Goal: Transaction & Acquisition: Purchase product/service

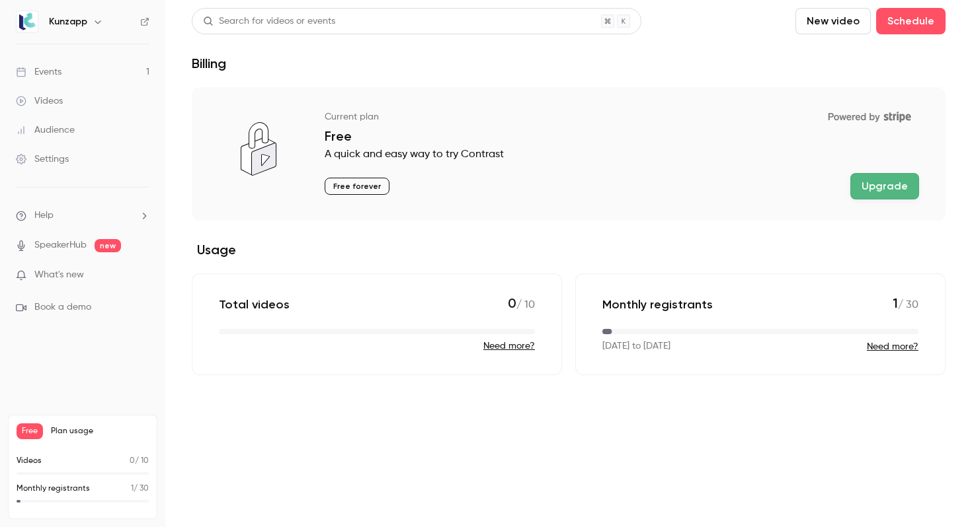
click at [97, 164] on link "Settings" at bounding box center [82, 159] width 165 height 29
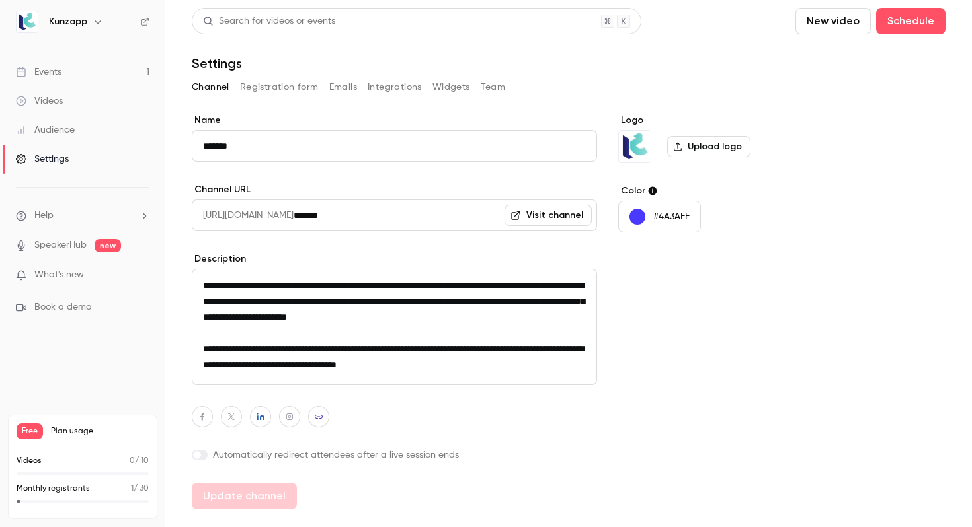
click at [90, 64] on link "Events 1" at bounding box center [82, 72] width 165 height 29
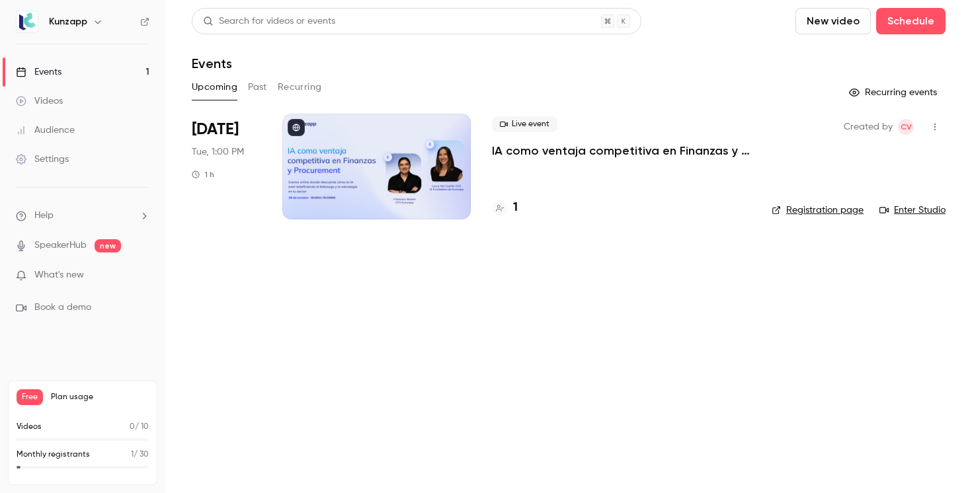
click at [87, 12] on div "Kunzapp" at bounding box center [83, 22] width 134 height 22
click at [87, 17] on div "Kunzapp" at bounding box center [89, 22] width 81 height 16
click at [93, 21] on icon "button" at bounding box center [98, 22] width 11 height 11
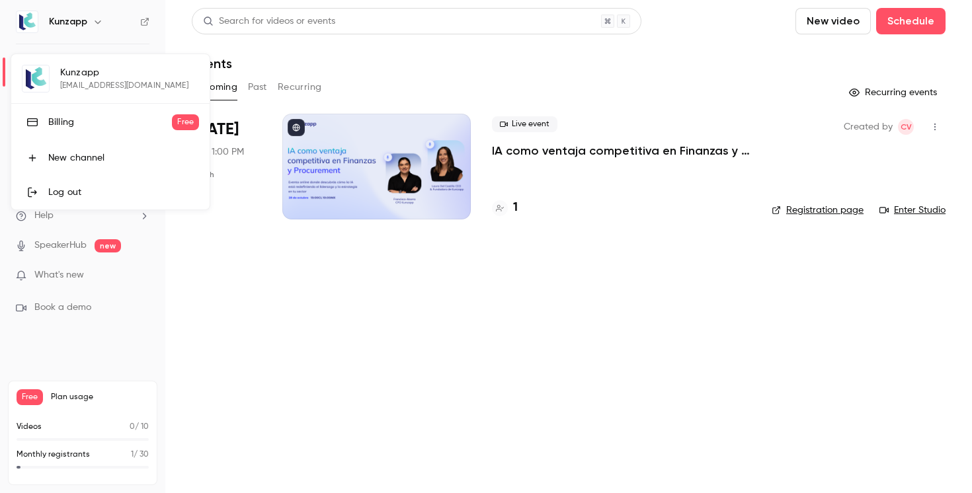
click at [92, 122] on div "Billing" at bounding box center [110, 122] width 124 height 13
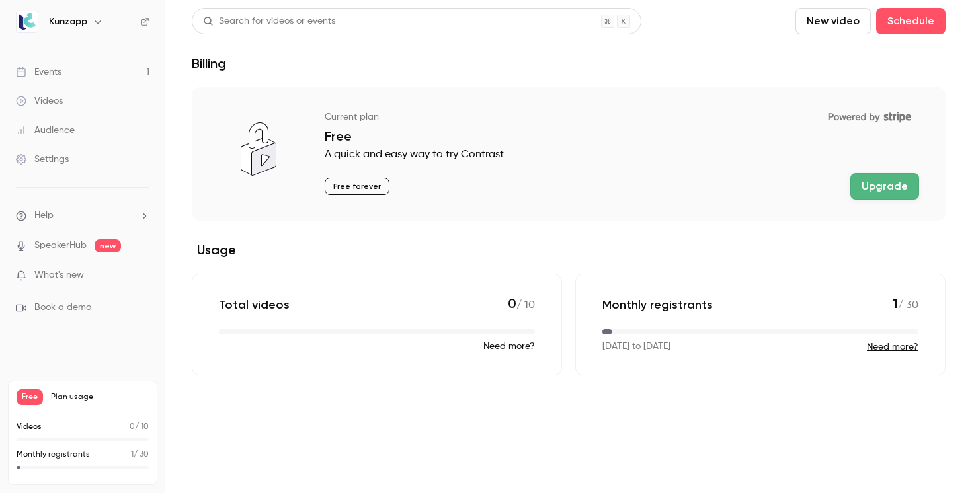
click at [888, 187] on button "Upgrade" at bounding box center [884, 186] width 69 height 26
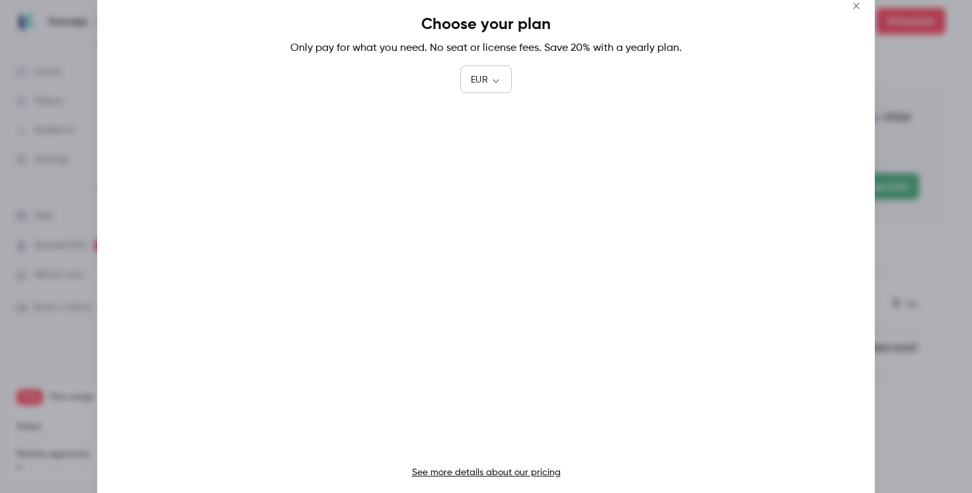
click at [502, 76] on body "Kunzapp Events 1 Videos Audience Settings Help SpeakerHub new What's new Book a…" at bounding box center [486, 246] width 972 height 493
click at [489, 153] on li "USD" at bounding box center [486, 155] width 52 height 34
type input "***"
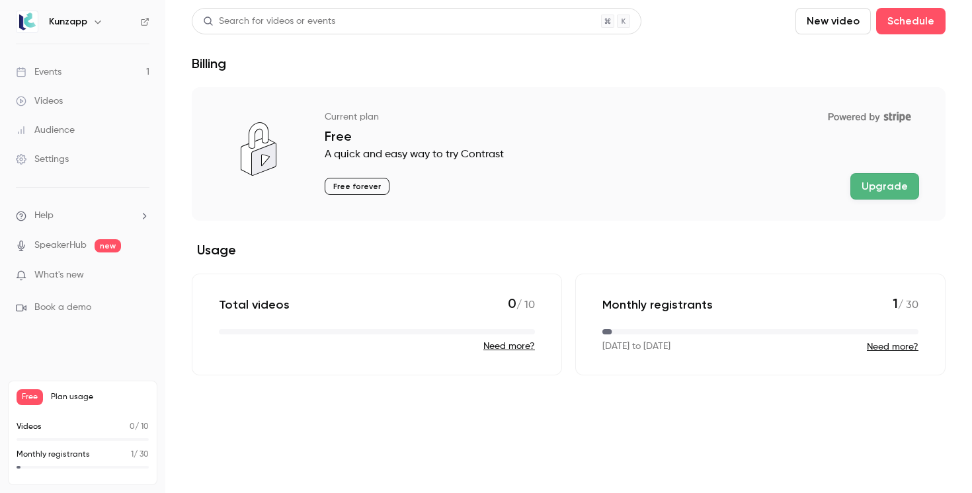
click at [95, 24] on icon "button" at bounding box center [98, 22] width 11 height 11
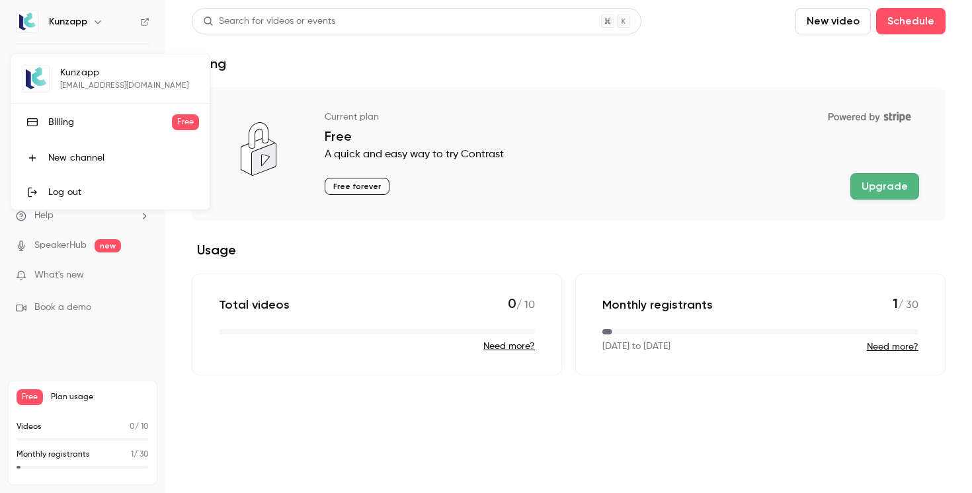
click at [102, 125] on div "Billing" at bounding box center [110, 122] width 124 height 13
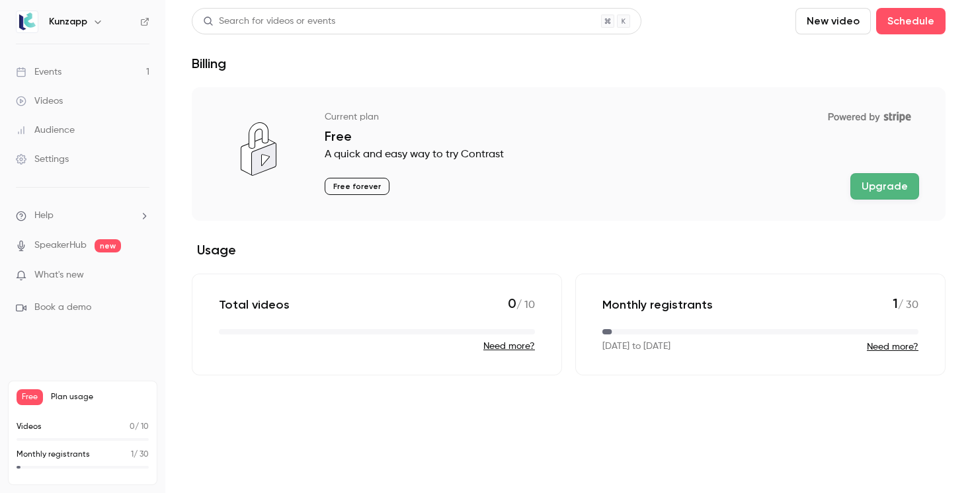
click at [88, 23] on div "Kunzapp" at bounding box center [89, 22] width 81 height 16
click at [98, 20] on icon "button" at bounding box center [98, 22] width 11 height 11
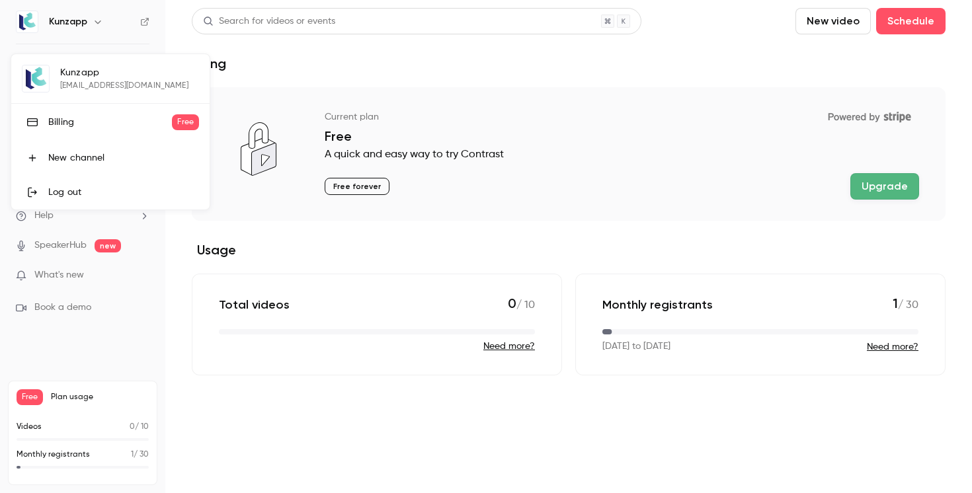
click at [91, 128] on div "Billing" at bounding box center [110, 122] width 124 height 13
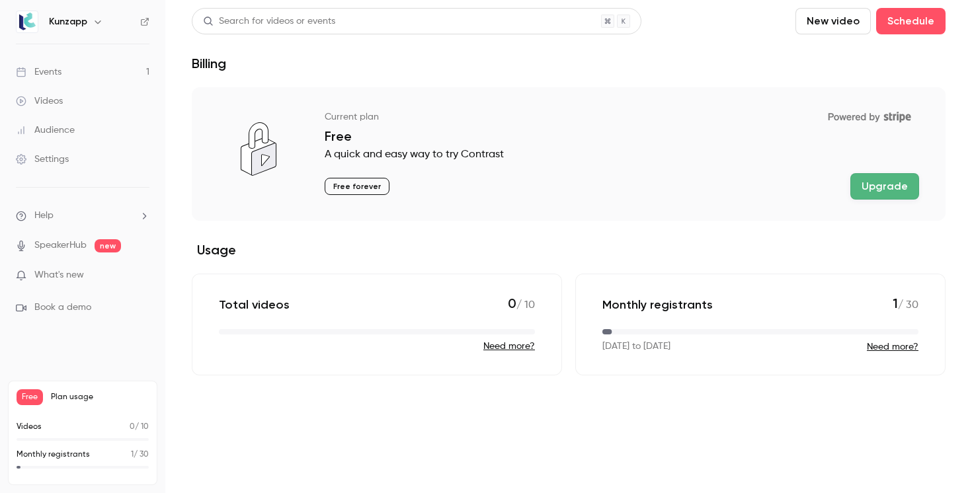
click at [886, 189] on button "Upgrade" at bounding box center [884, 186] width 69 height 26
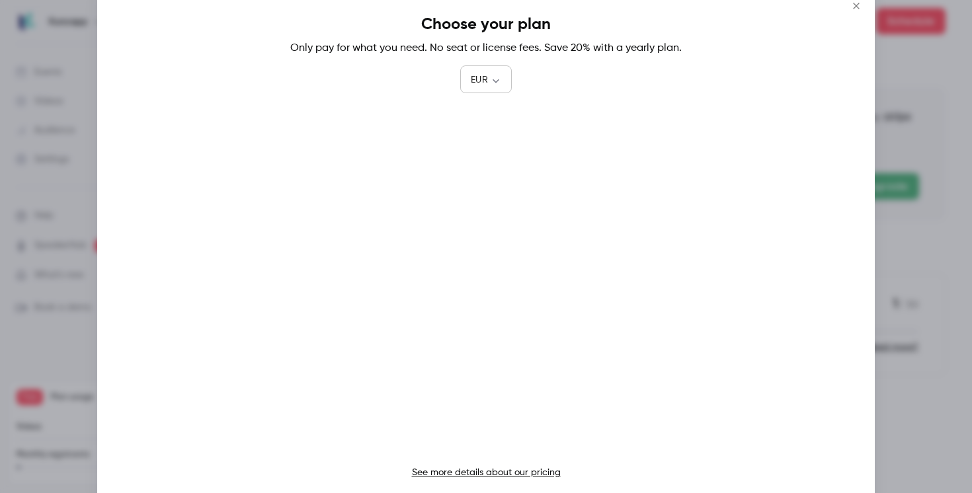
click at [492, 79] on body "Kunzapp Events 1 Videos Audience Settings Help SpeakerHub new What's new Book a…" at bounding box center [486, 246] width 972 height 493
click at [490, 149] on li "USD" at bounding box center [486, 155] width 52 height 34
type input "***"
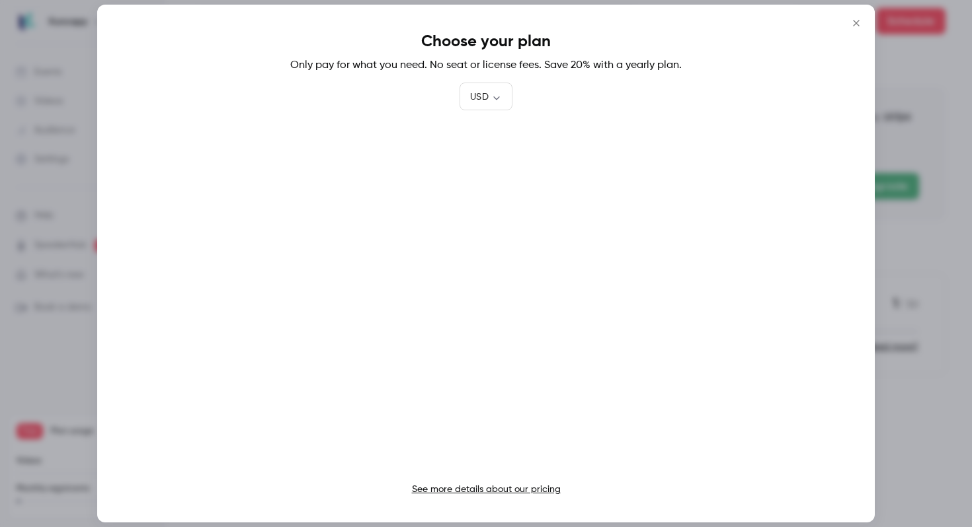
click at [857, 25] on icon "Close" at bounding box center [856, 23] width 16 height 11
